Goal: Check status: Check status

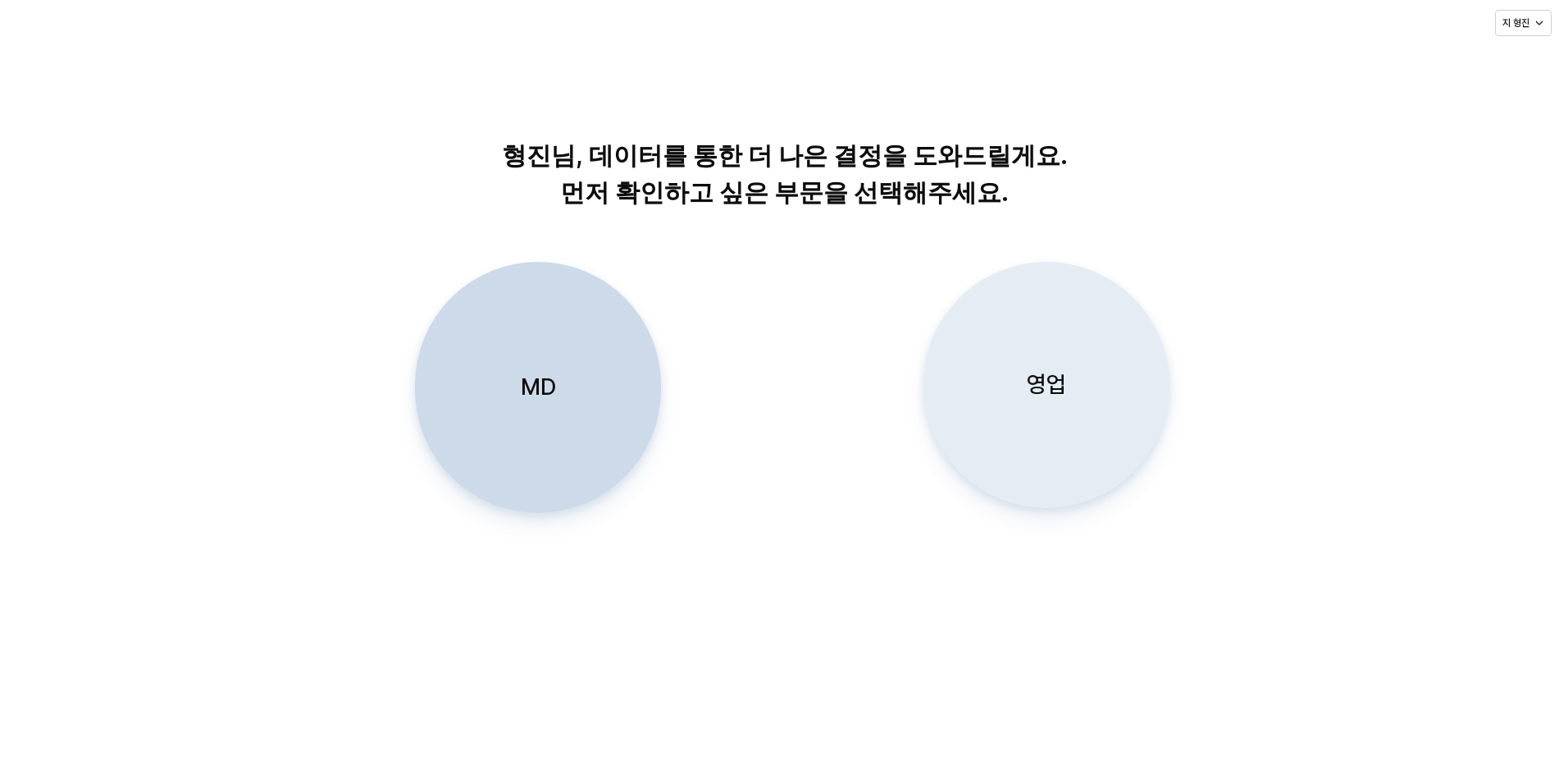
click at [1015, 357] on div "영업" at bounding box center [1046, 385] width 232 height 245
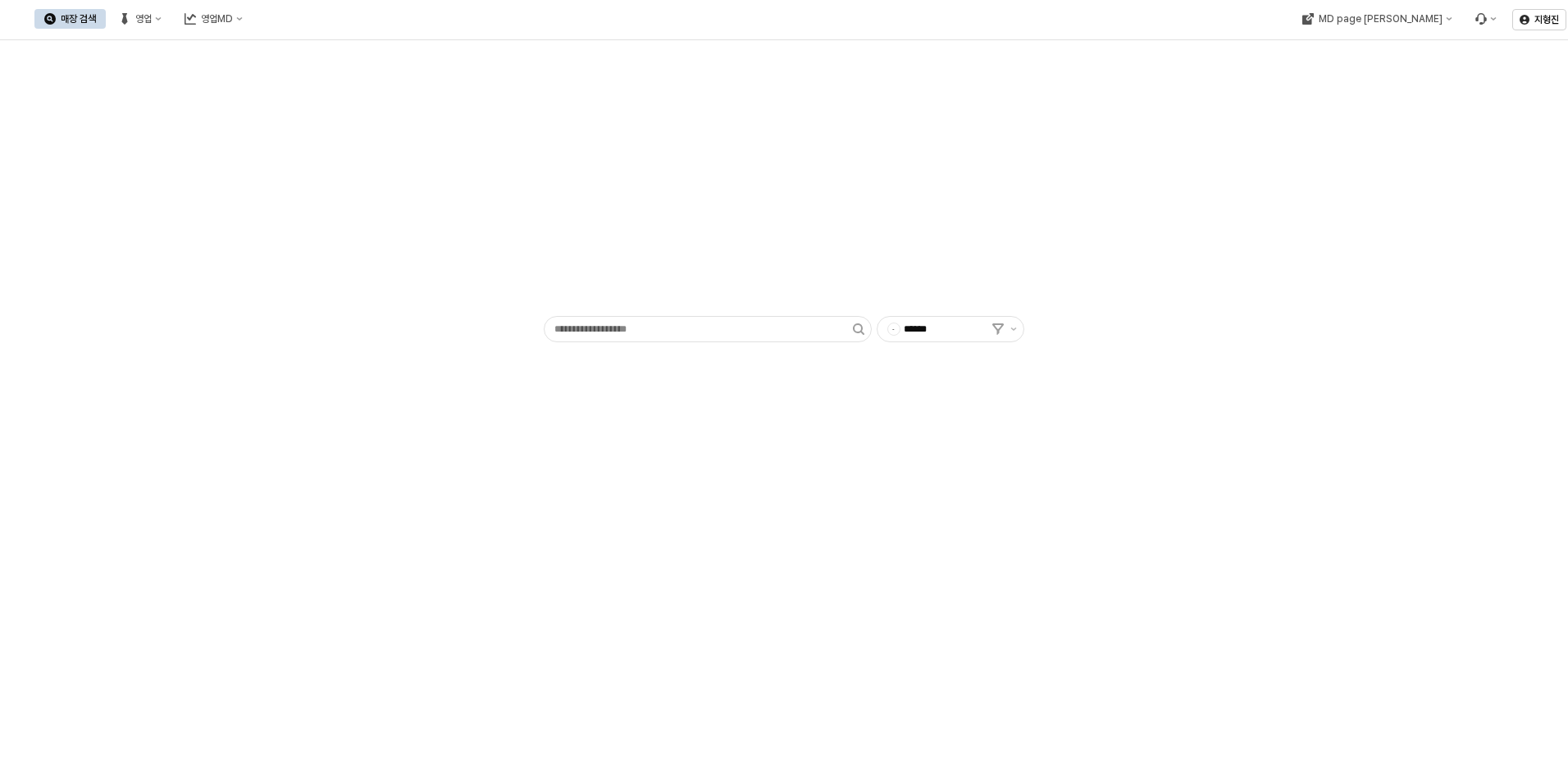
click at [130, 23] on icon "영업" at bounding box center [124, 18] width 11 height 11
click at [295, 46] on div "목표매출 달성현황" at bounding box center [323, 49] width 87 height 13
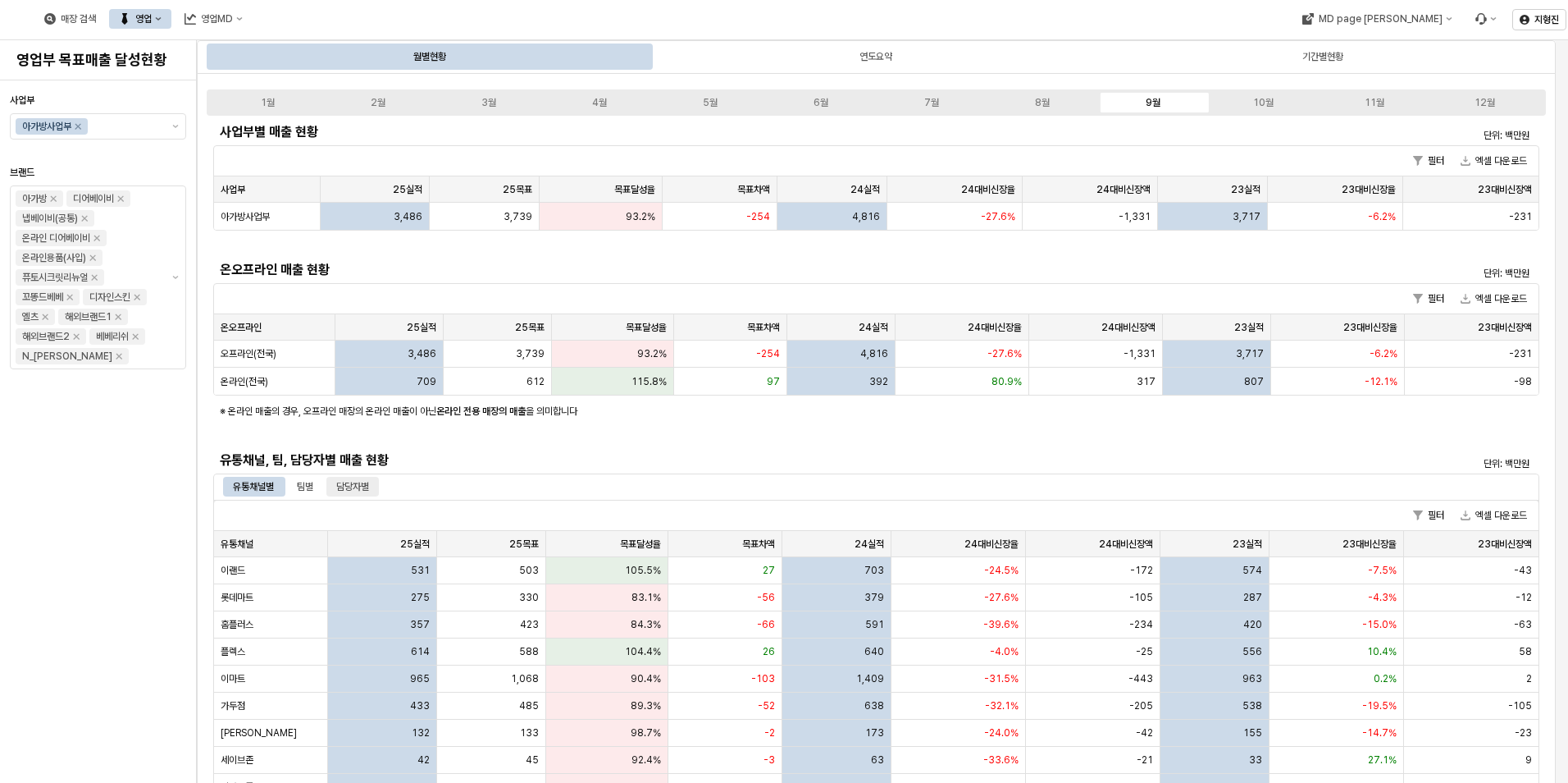
click at [344, 487] on div "담당자별" at bounding box center [353, 486] width 33 height 20
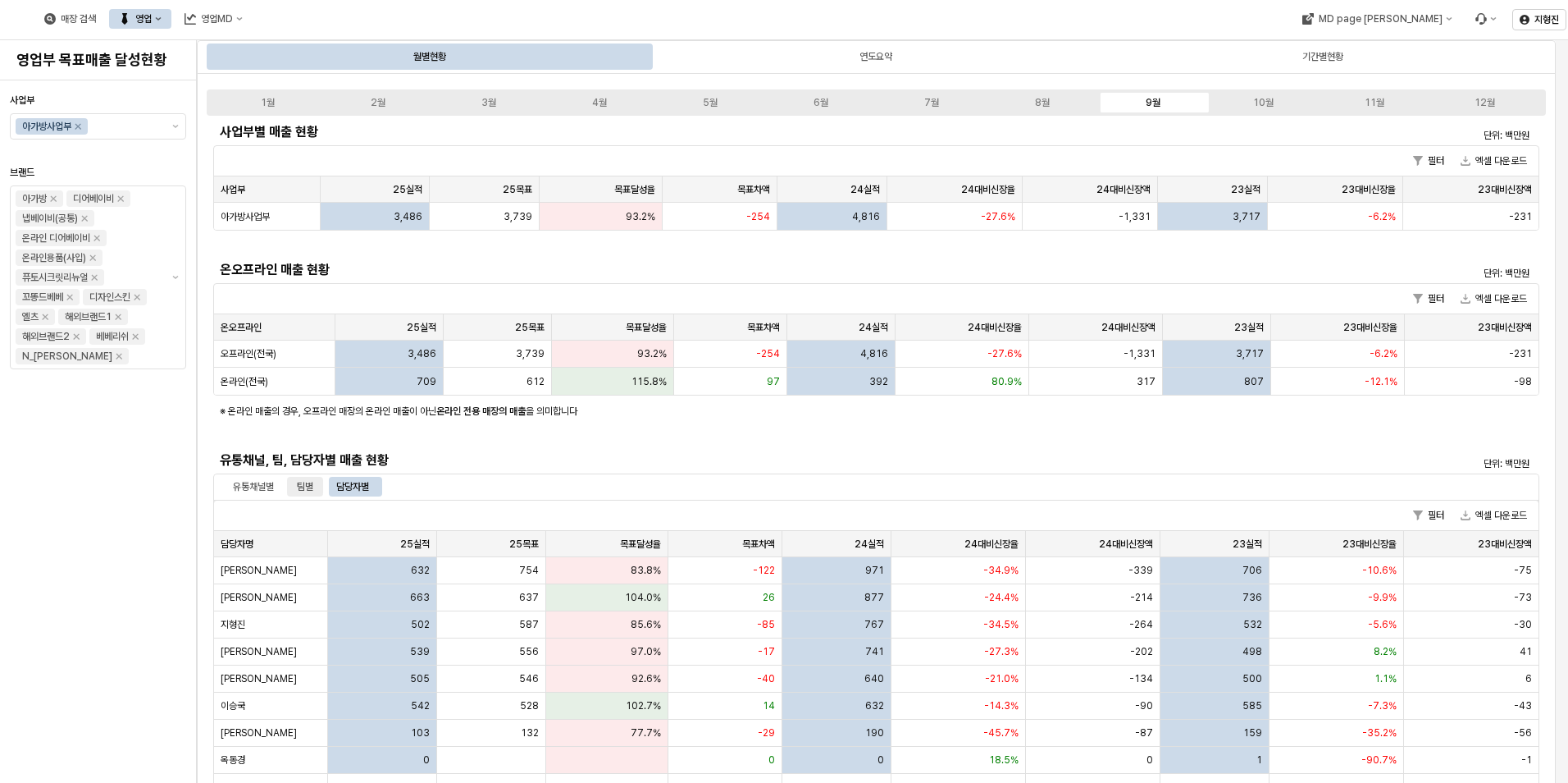
click at [305, 486] on div "팀별" at bounding box center [305, 486] width 16 height 20
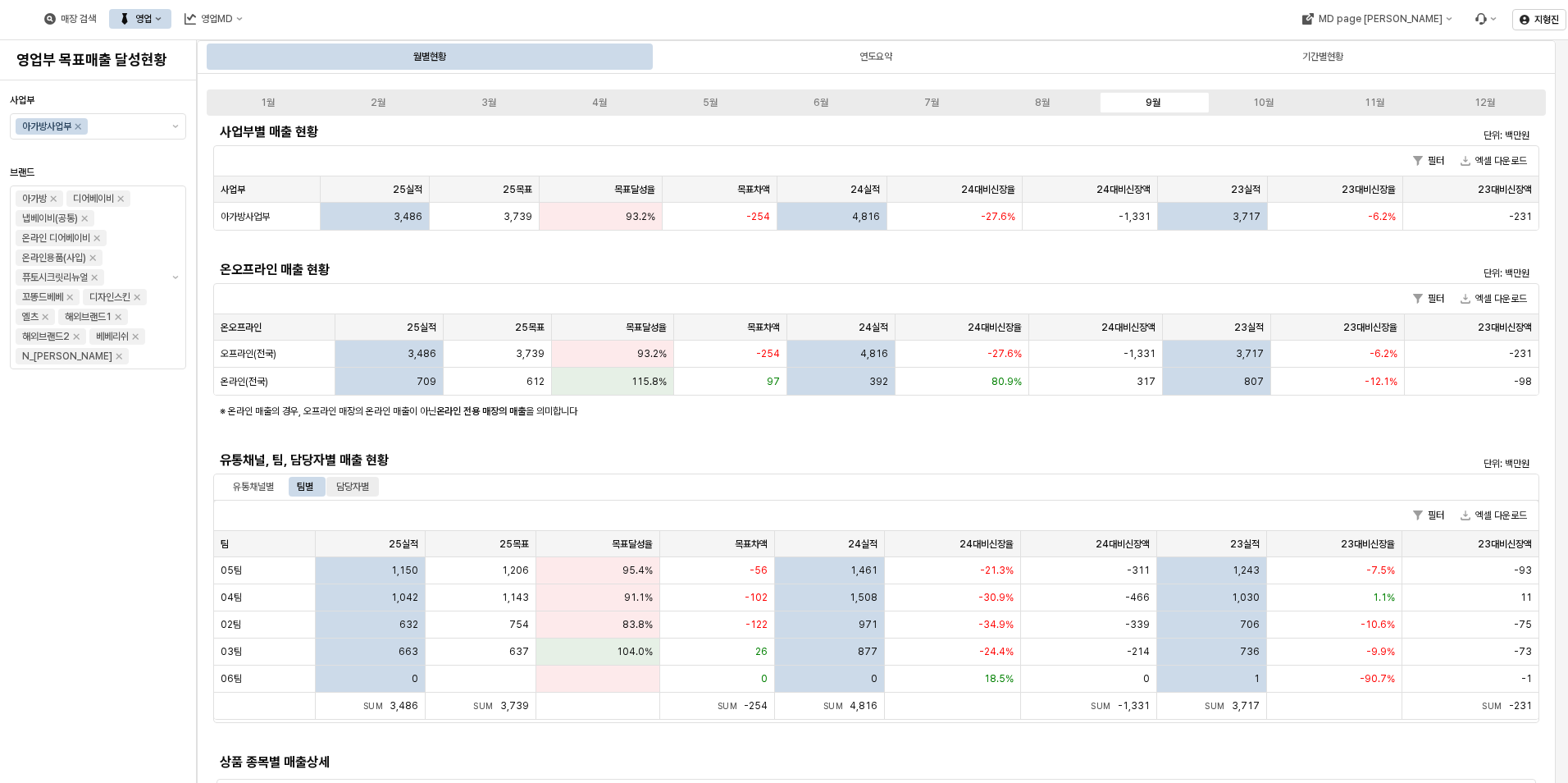
click at [362, 490] on div "담당자별" at bounding box center [353, 486] width 33 height 20
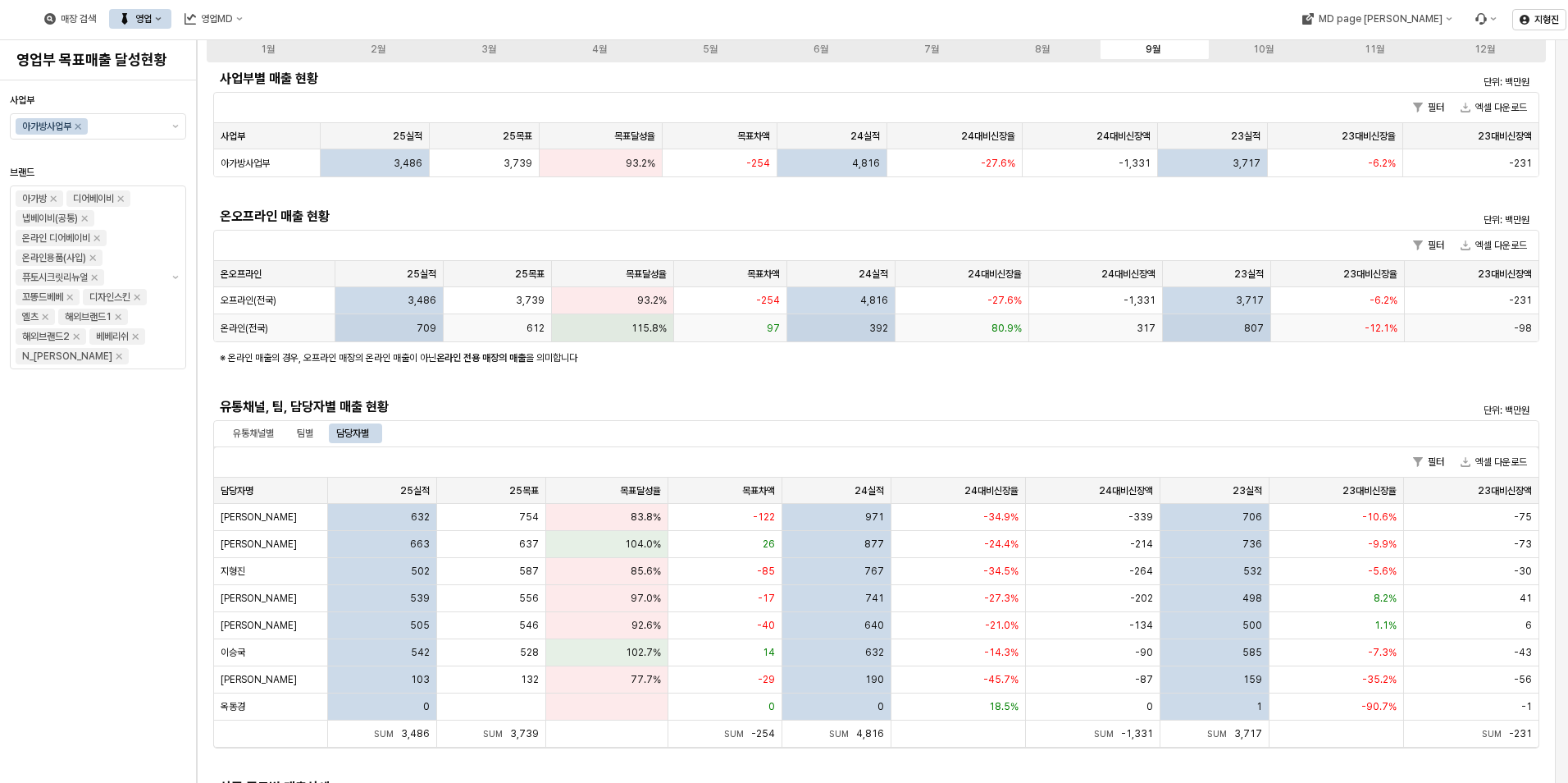
scroll to position [82, 0]
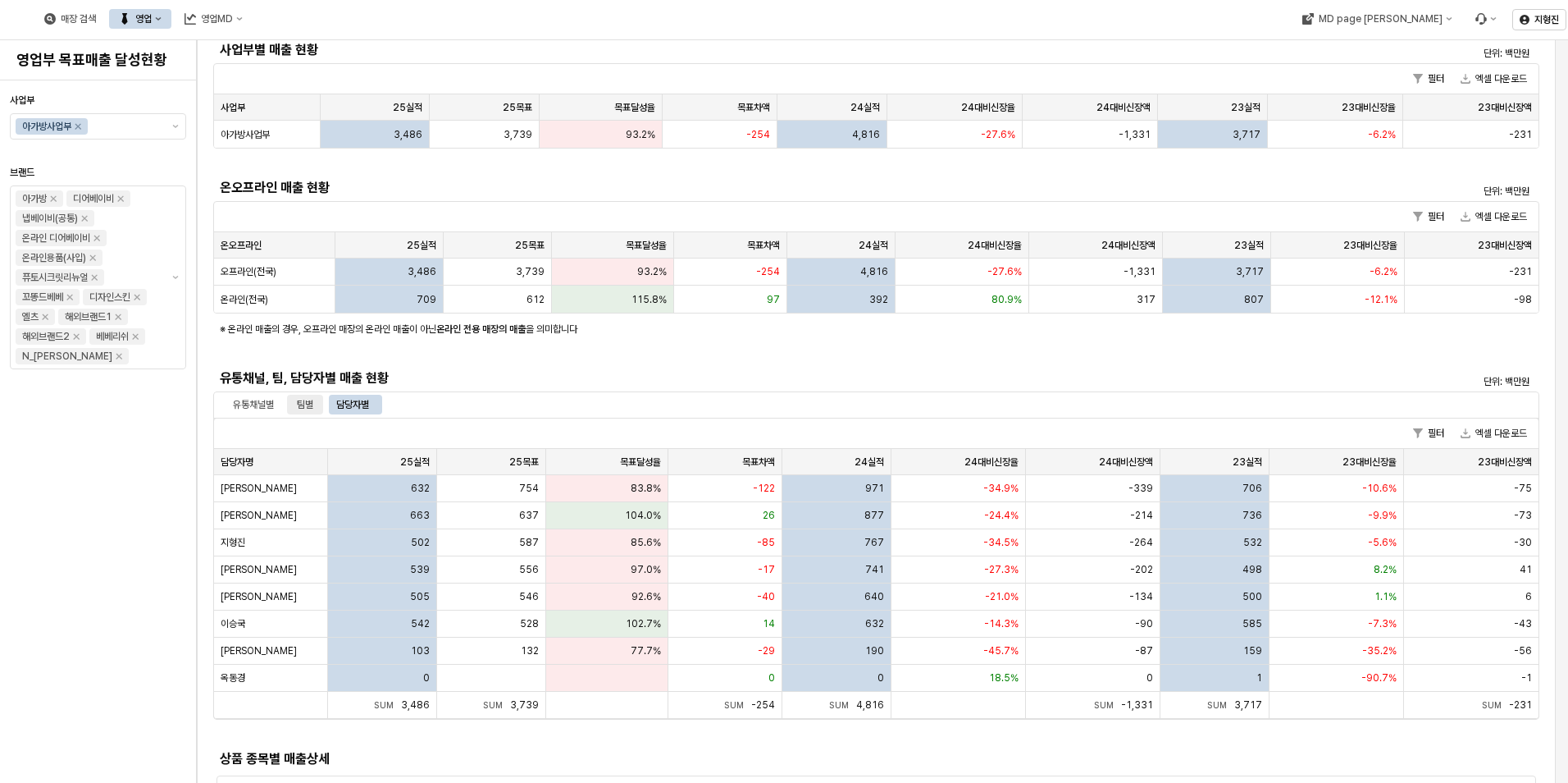
click at [308, 413] on div "팀별" at bounding box center [305, 405] width 16 height 20
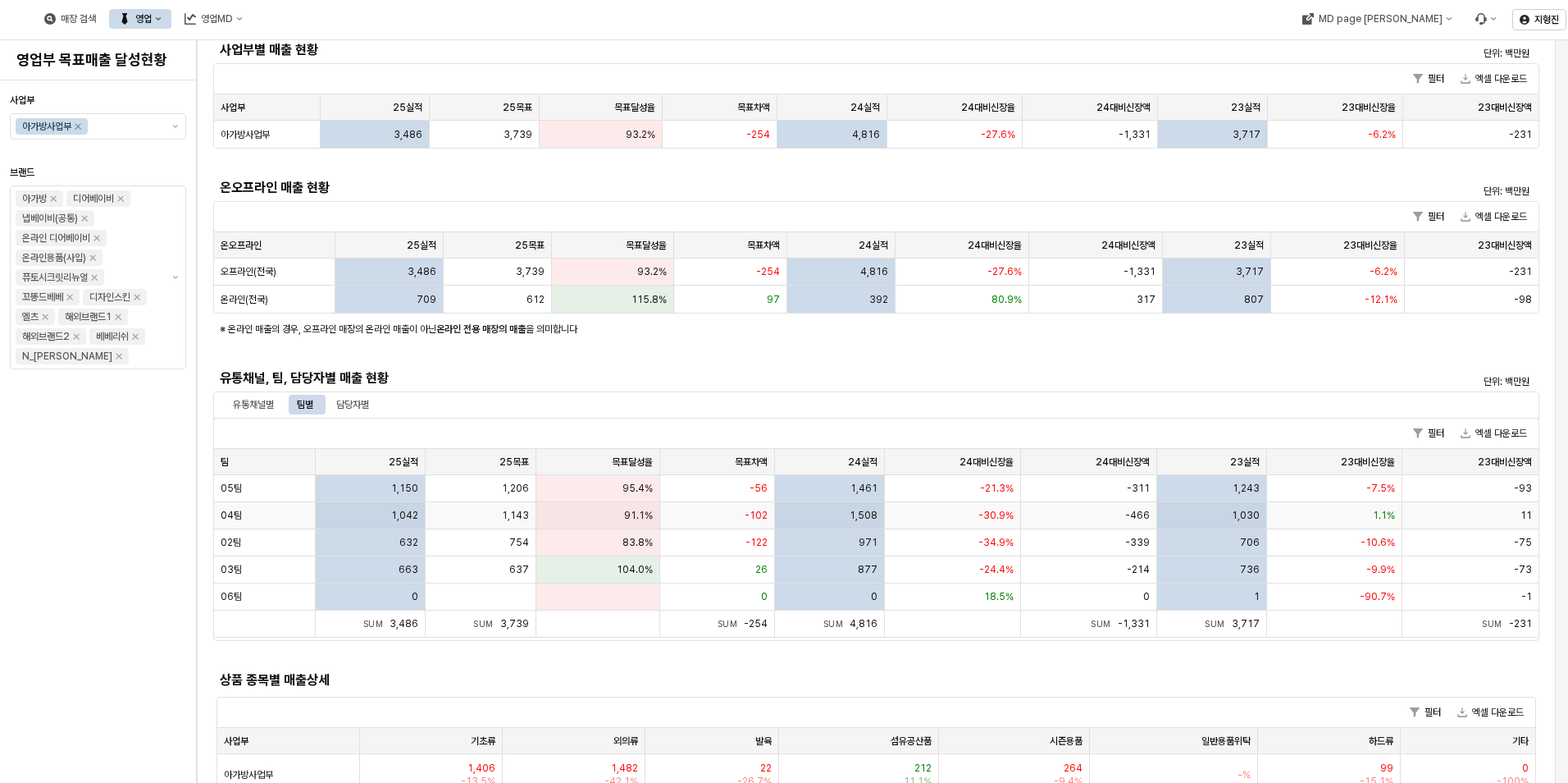
scroll to position [0, 0]
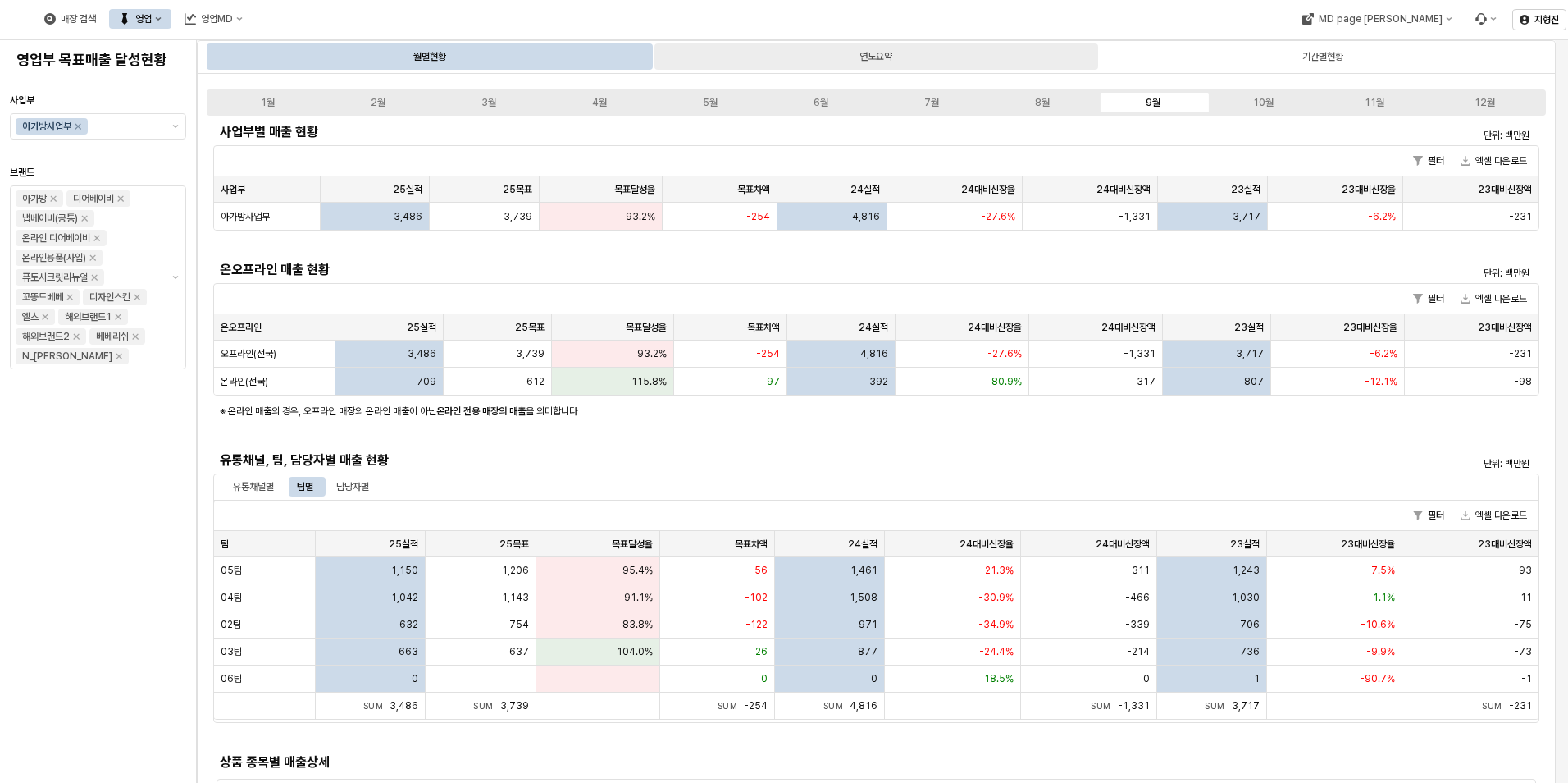
click at [863, 58] on div "연도요약" at bounding box center [876, 56] width 33 height 20
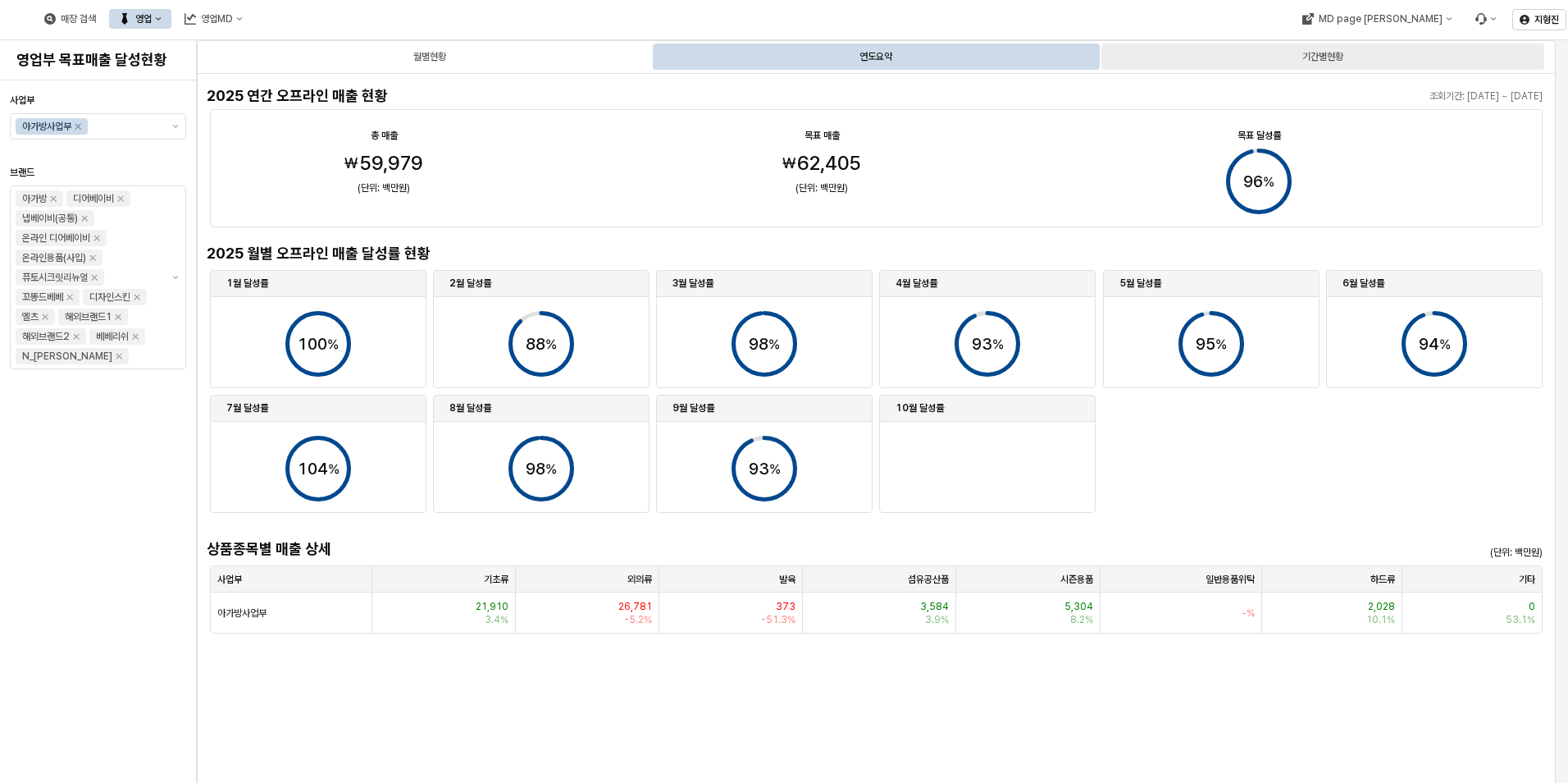
click at [1261, 57] on div "기간별현황" at bounding box center [1323, 56] width 443 height 26
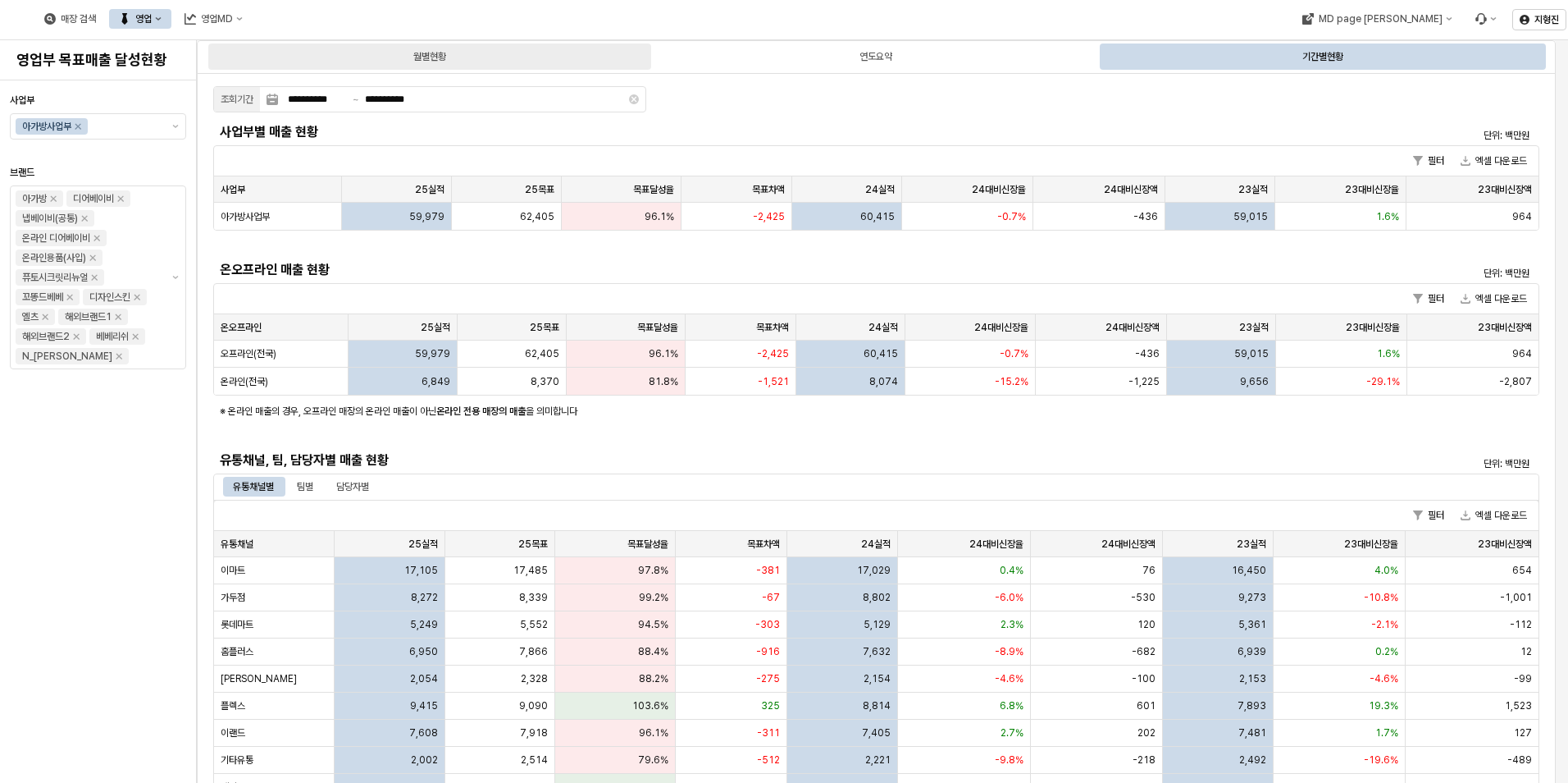
click at [473, 68] on div "월별현황" at bounding box center [430, 56] width 443 height 26
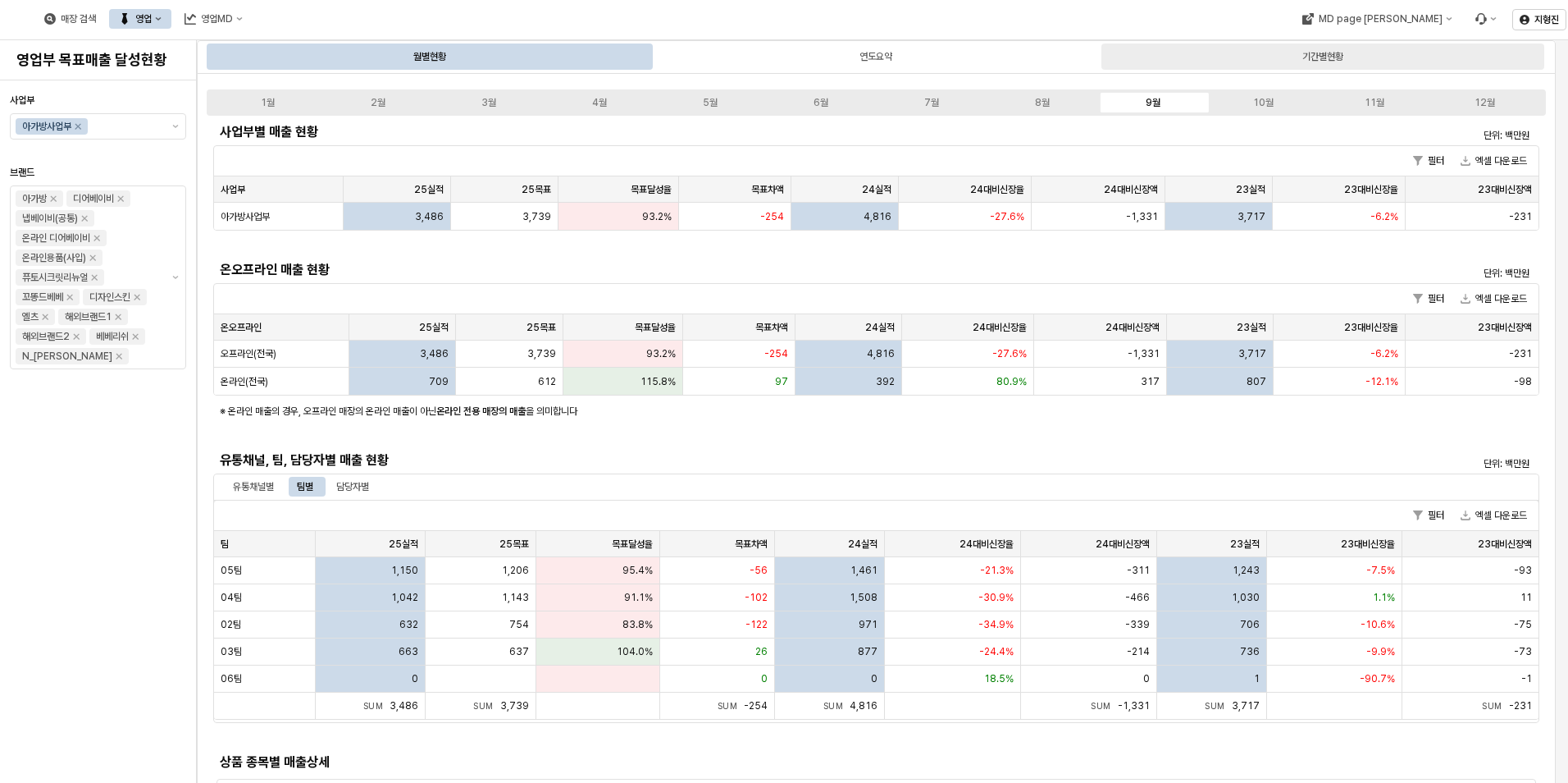
click at [1313, 57] on div "기간별현황" at bounding box center [1322, 56] width 41 height 20
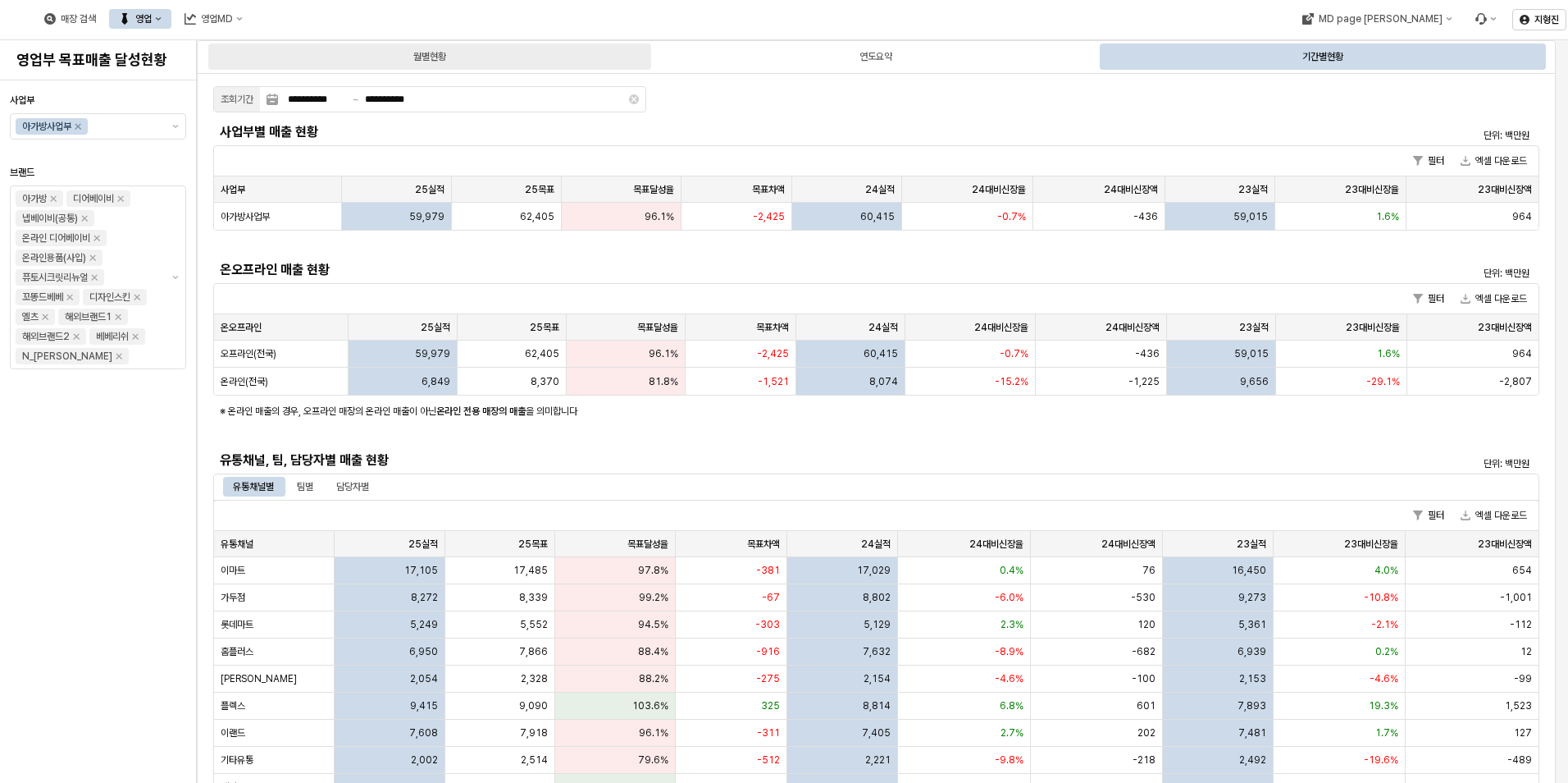
click at [523, 62] on div "월별현황" at bounding box center [430, 56] width 443 height 26
